Goal: Transaction & Acquisition: Purchase product/service

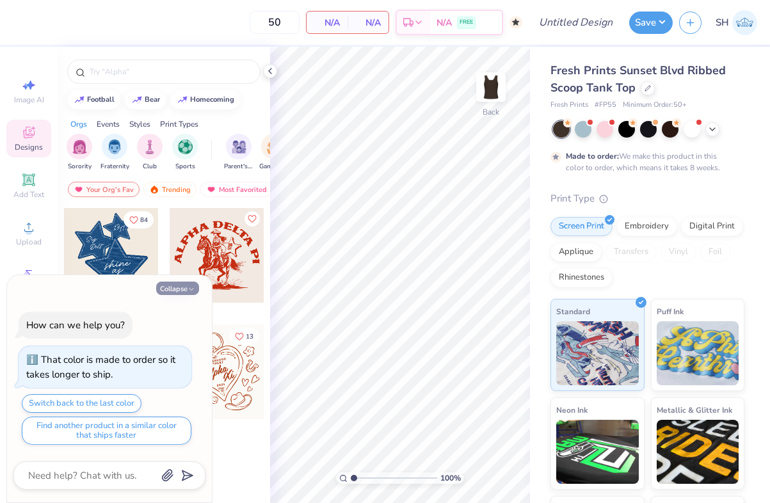
click at [183, 288] on button "Collapse" at bounding box center [177, 288] width 43 height 13
type textarea "x"
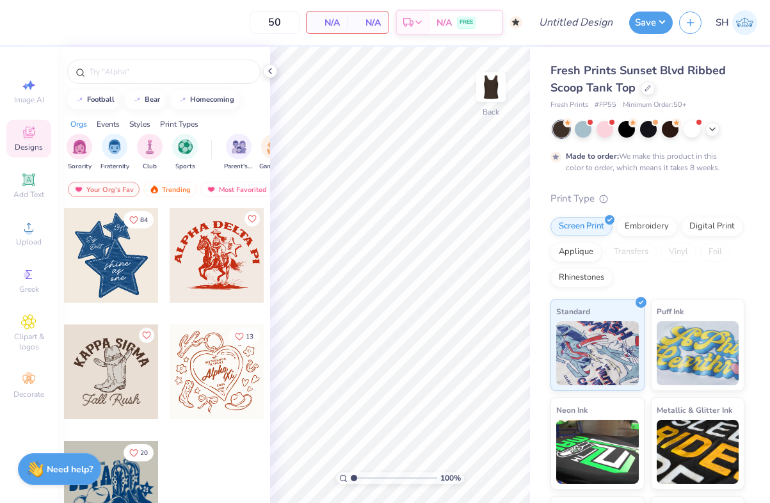
click at [532, 120] on div "Fresh Prints Sunset Blvd Ribbed Scoop Tank Top Fresh Prints # FP55 Minimum Orde…" at bounding box center [650, 317] width 240 height 541
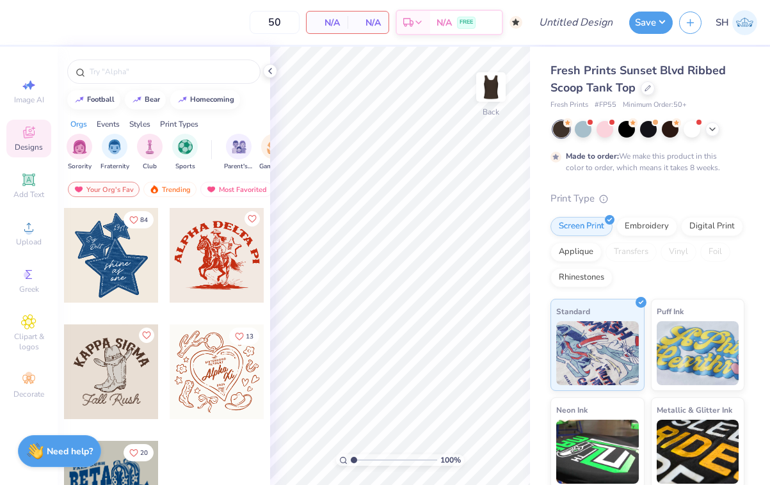
click at [748, 29] on img at bounding box center [744, 22] width 25 height 25
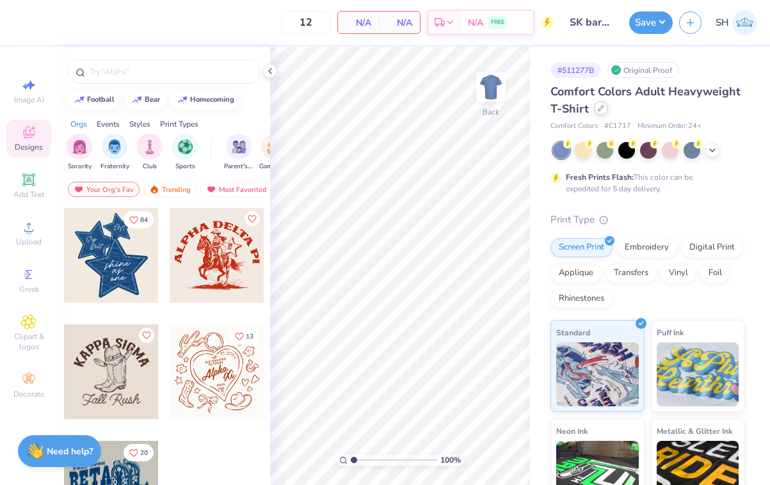
click at [595, 115] on div "Comfort Colors Adult Heavyweight T-Shirt" at bounding box center [647, 100] width 194 height 35
click at [600, 109] on icon at bounding box center [600, 108] width 5 height 5
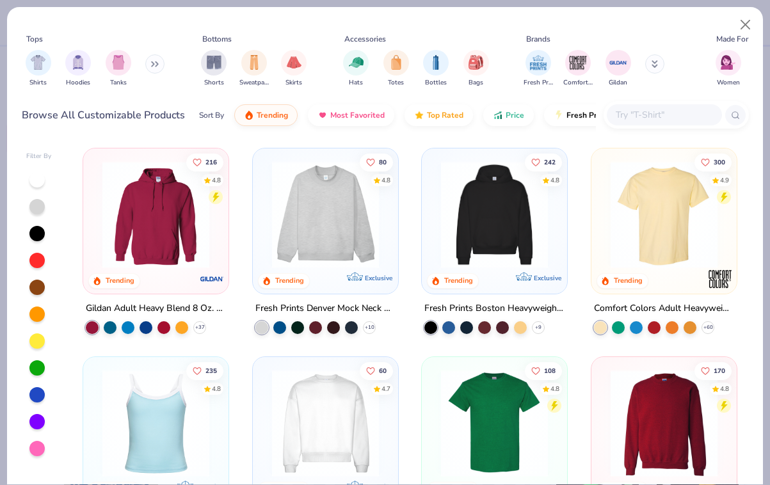
click at [633, 119] on input "text" at bounding box center [663, 114] width 99 height 15
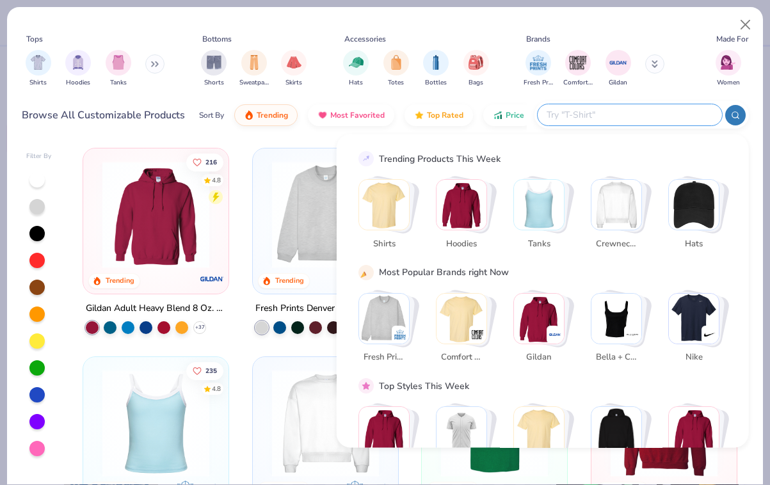
click at [543, 209] on img "Stack Card Button Tanks" at bounding box center [539, 205] width 50 height 50
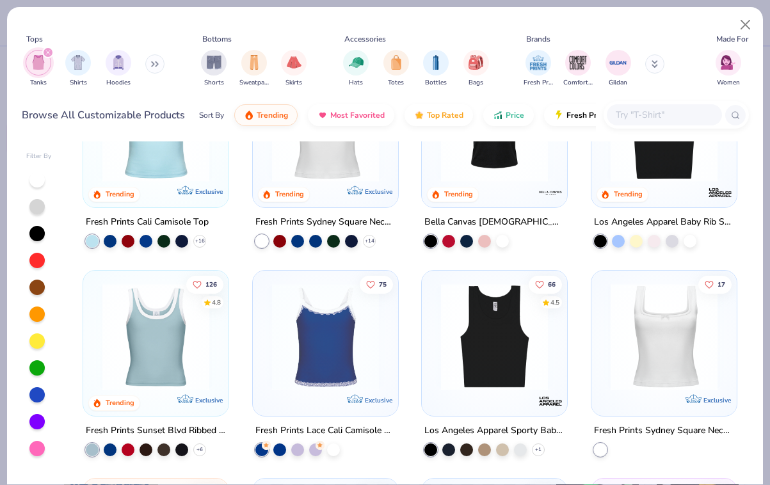
scroll to position [104, 0]
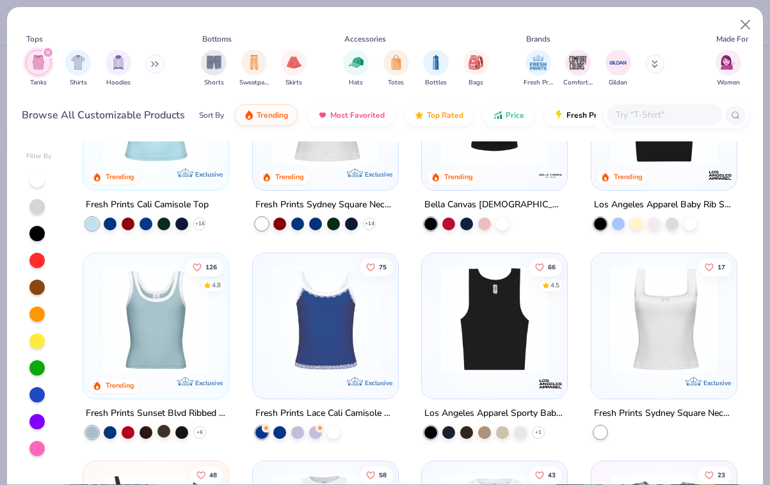
click at [163, 431] on div at bounding box center [163, 430] width 13 height 13
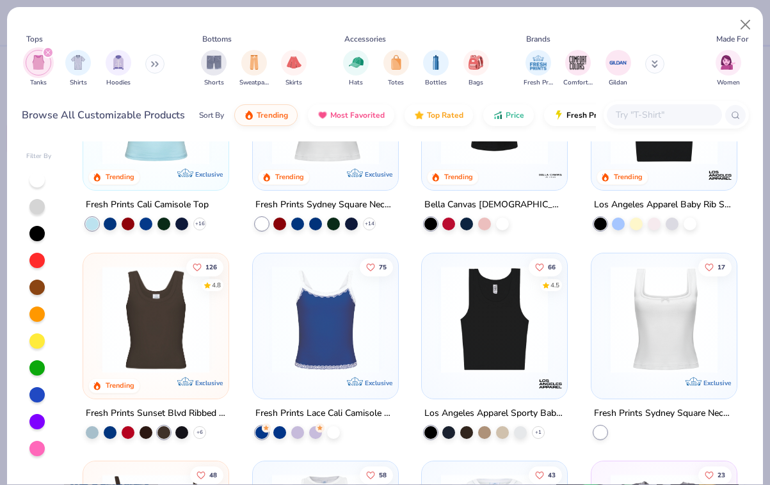
click at [157, 347] on img at bounding box center [156, 319] width 120 height 107
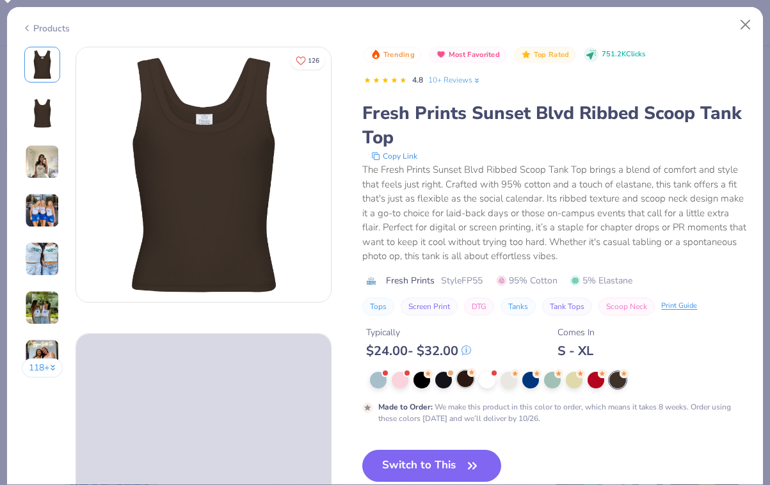
scroll to position [48, 0]
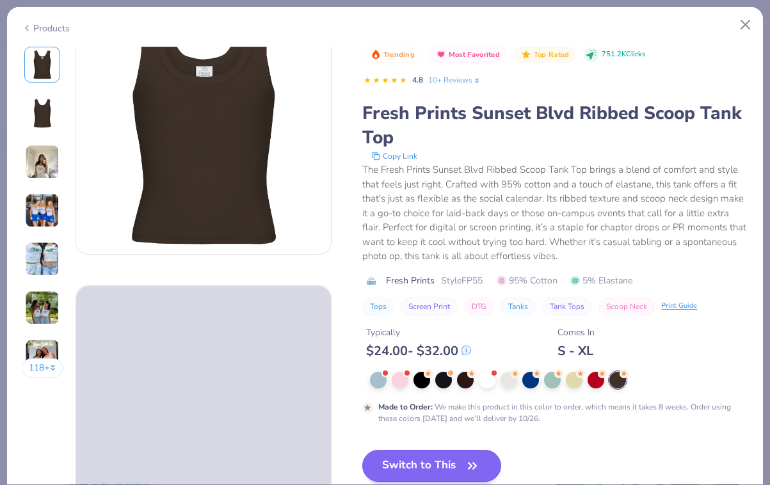
click at [443, 463] on button "Switch to This" at bounding box center [431, 466] width 139 height 32
type input "50"
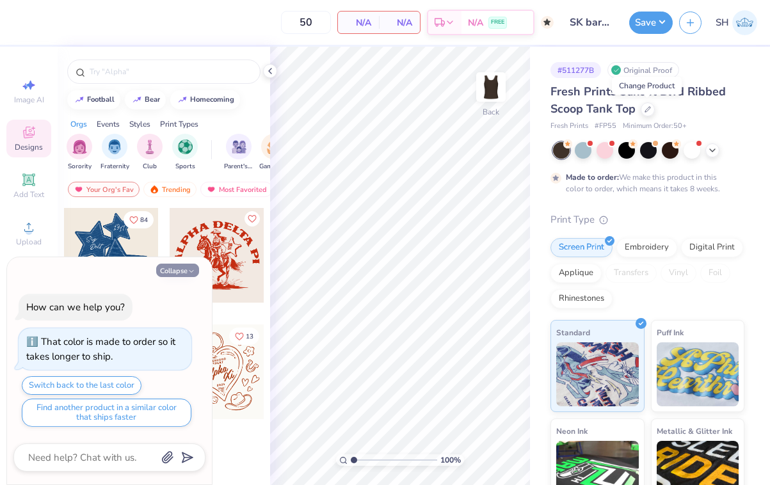
click at [186, 271] on button "Collapse" at bounding box center [177, 270] width 43 height 13
type textarea "x"
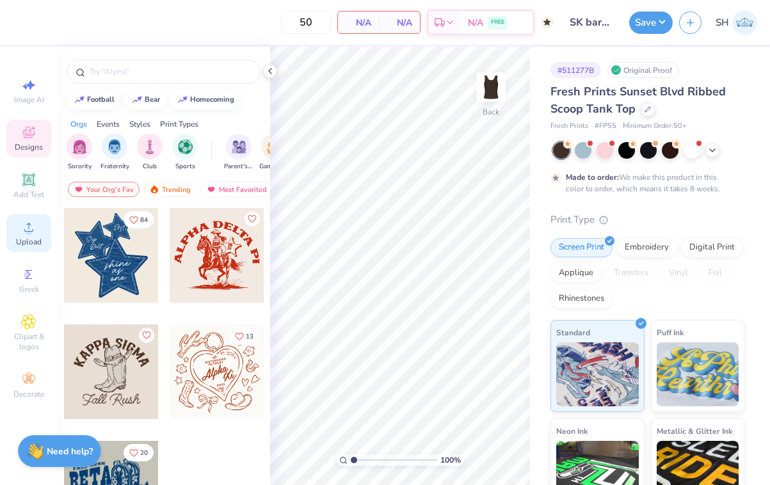
click at [17, 236] on div "Upload" at bounding box center [28, 233] width 45 height 38
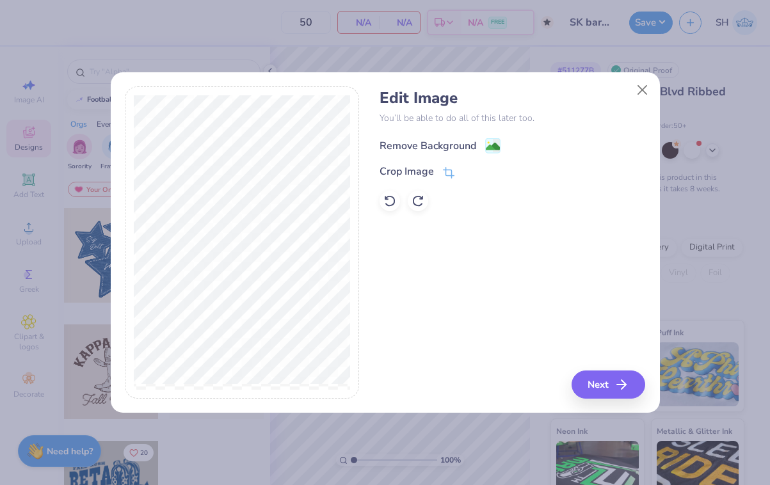
click at [456, 142] on div "Remove Background" at bounding box center [427, 145] width 97 height 15
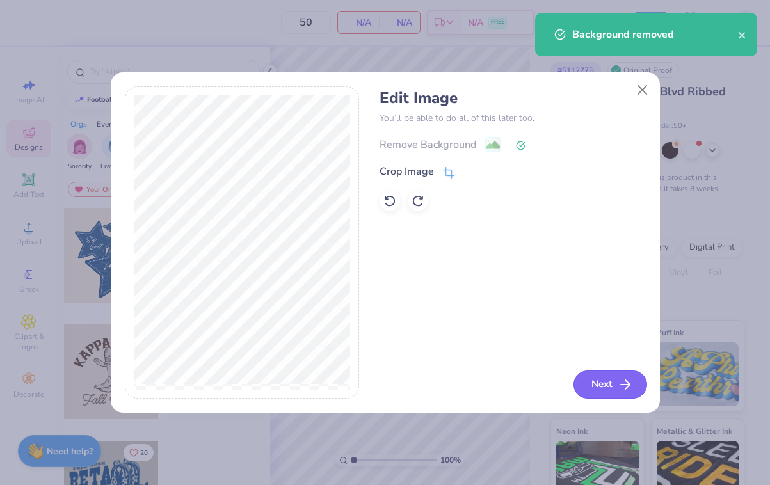
click at [596, 388] on button "Next" at bounding box center [610, 384] width 74 height 28
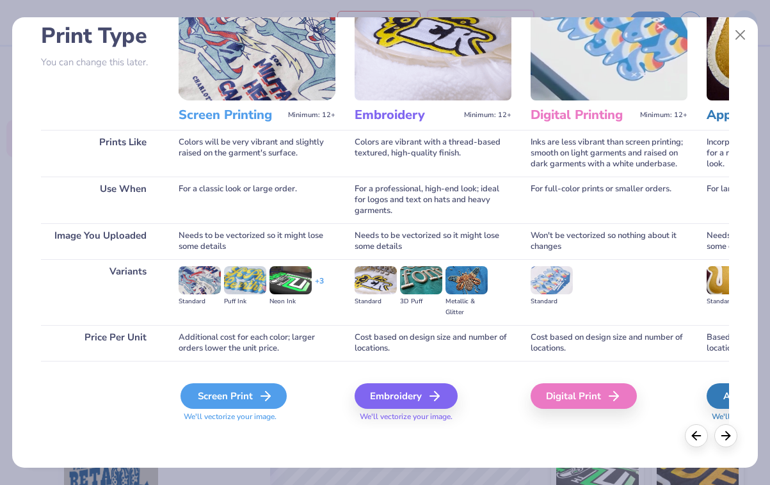
click at [242, 390] on div "Screen Print" at bounding box center [233, 396] width 106 height 26
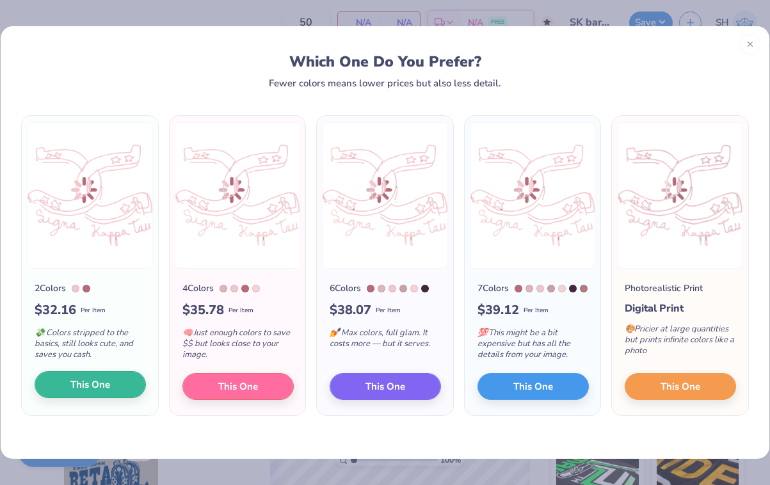
click at [82, 391] on span "This One" at bounding box center [90, 385] width 40 height 15
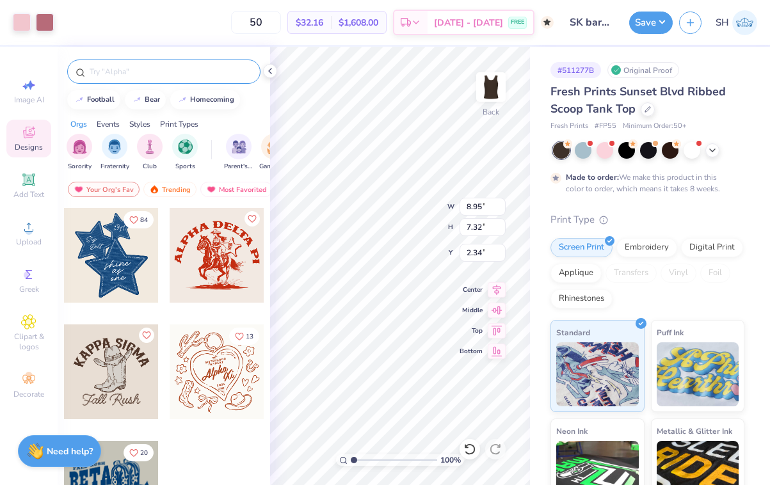
click at [141, 73] on input "text" at bounding box center [170, 71] width 164 height 13
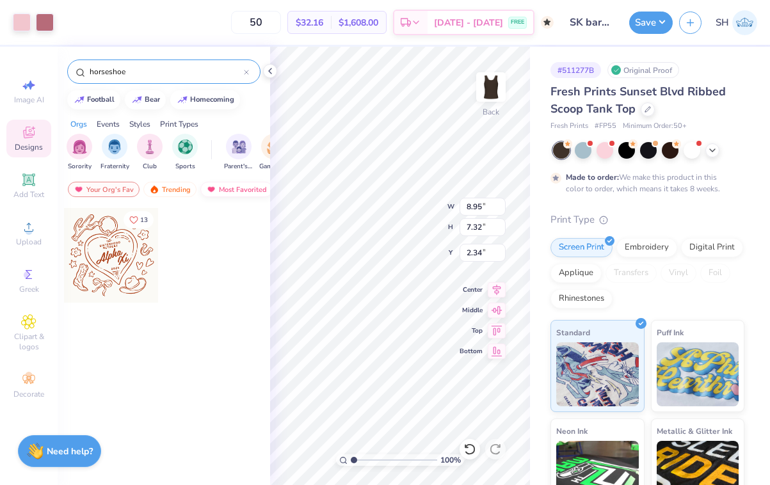
type input "horseshoe"
type input "0.93"
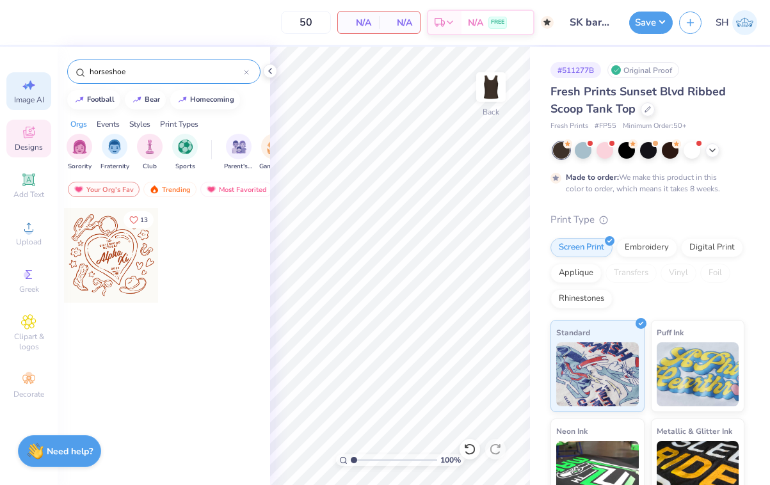
click at [33, 90] on icon at bounding box center [28, 84] width 15 height 15
select select "4"
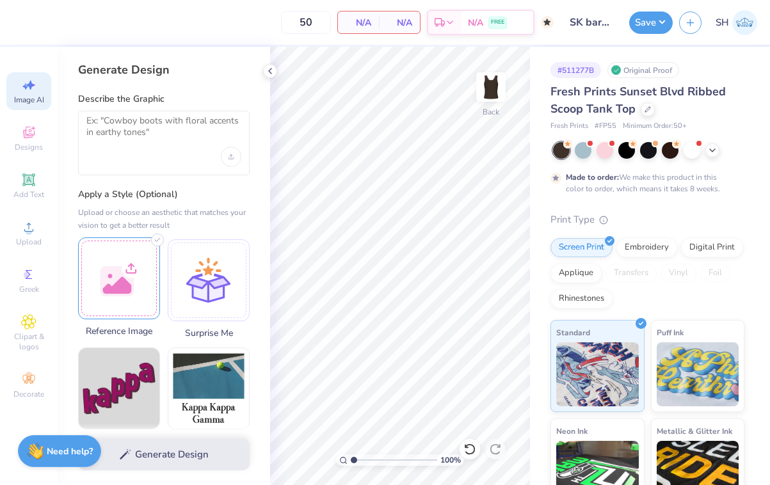
click at [138, 289] on div at bounding box center [119, 278] width 82 height 82
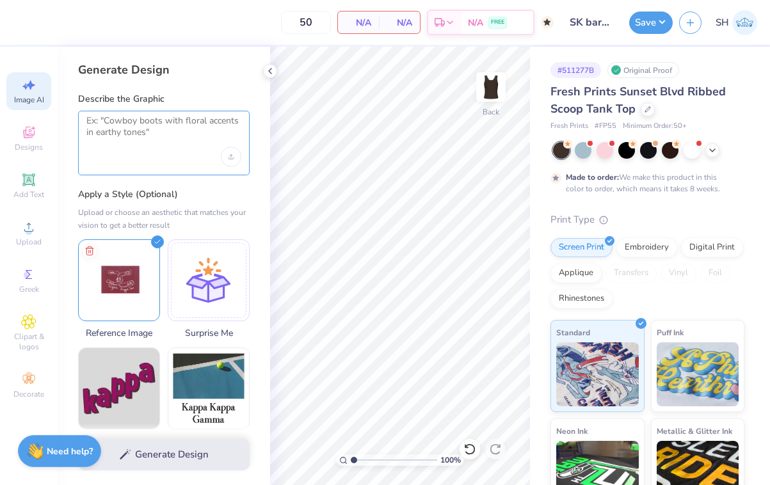
click at [126, 139] on textarea at bounding box center [163, 131] width 155 height 32
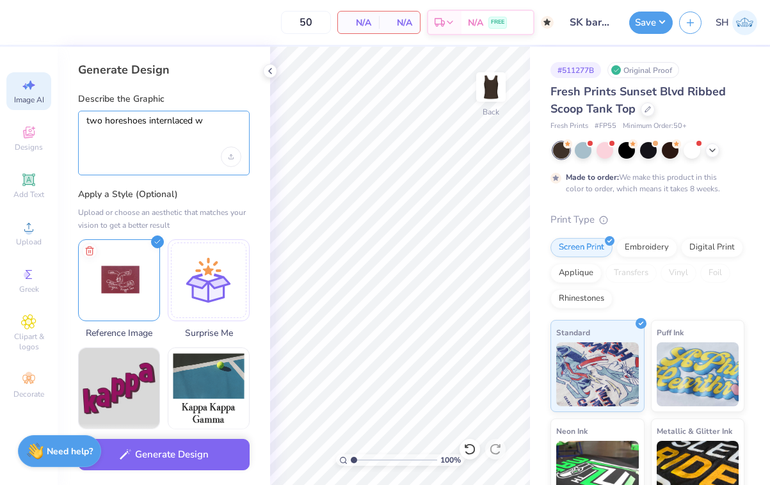
type textarea "two horeshoes internlaced"
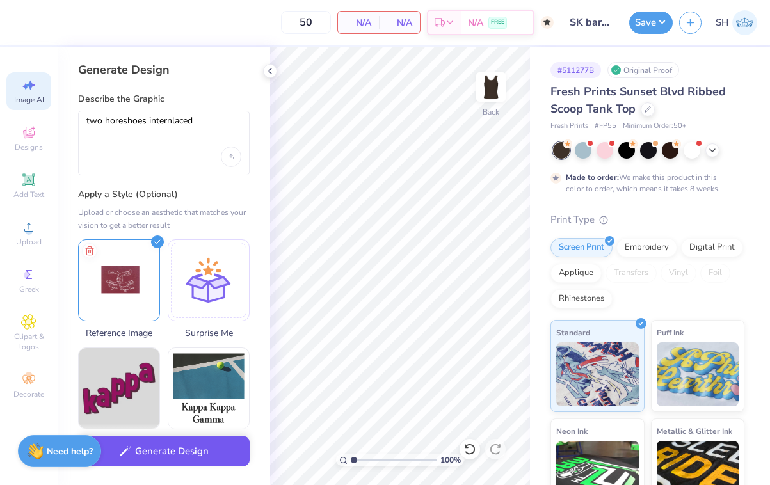
click at [179, 452] on button "Generate Design" at bounding box center [163, 451] width 171 height 31
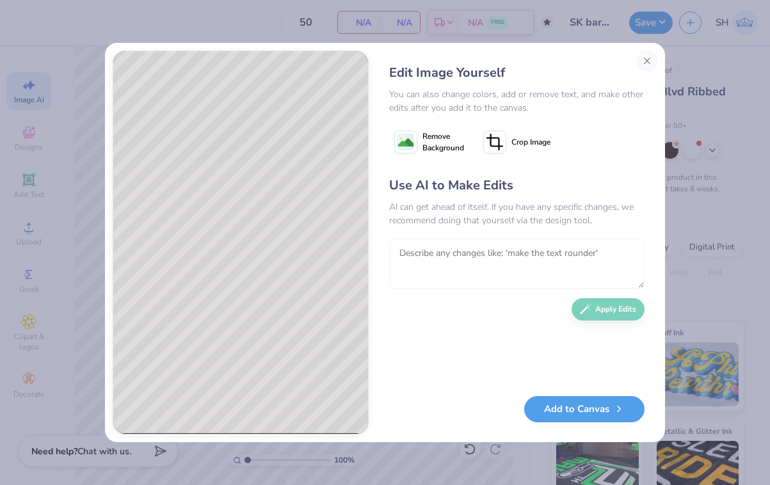
click at [507, 247] on textarea at bounding box center [516, 264] width 255 height 50
type textarea "great! but can you make it just an outline of the design in white"
click at [598, 312] on button "Apply Edits" at bounding box center [607, 306] width 73 height 22
click at [526, 262] on textarea at bounding box center [516, 264] width 255 height 50
type textarea "but make it two interlaced horeshoes"
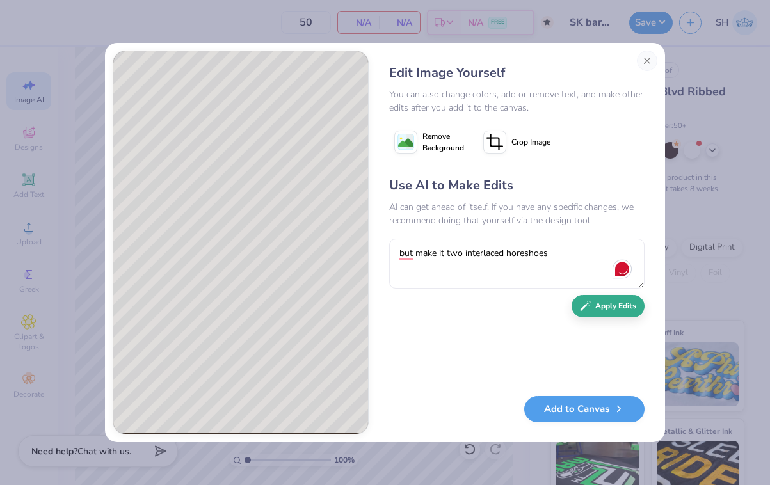
click at [626, 306] on button "Apply Edits" at bounding box center [607, 306] width 73 height 22
click at [550, 264] on textarea at bounding box center [516, 264] width 255 height 50
